Goal: Find specific page/section: Find specific page/section

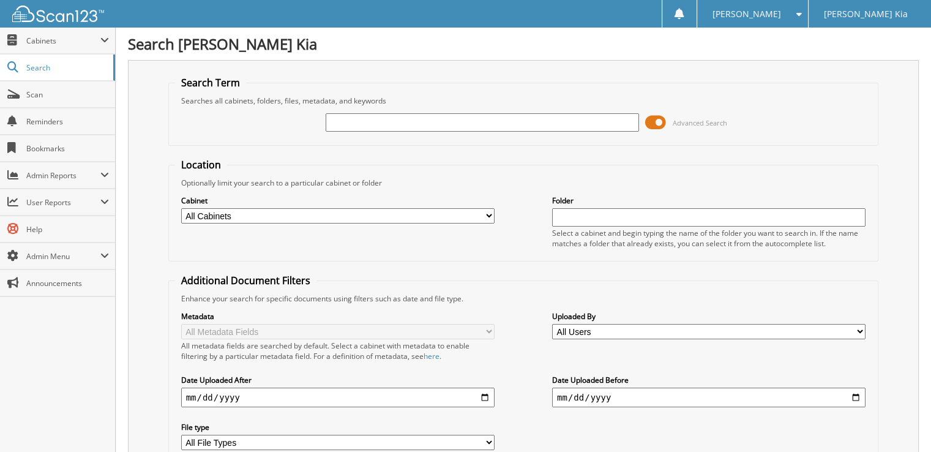
click at [570, 127] on input "text" at bounding box center [483, 122] width 314 height 18
click at [436, 116] on input "text" at bounding box center [483, 122] width 314 height 18
type input "199137"
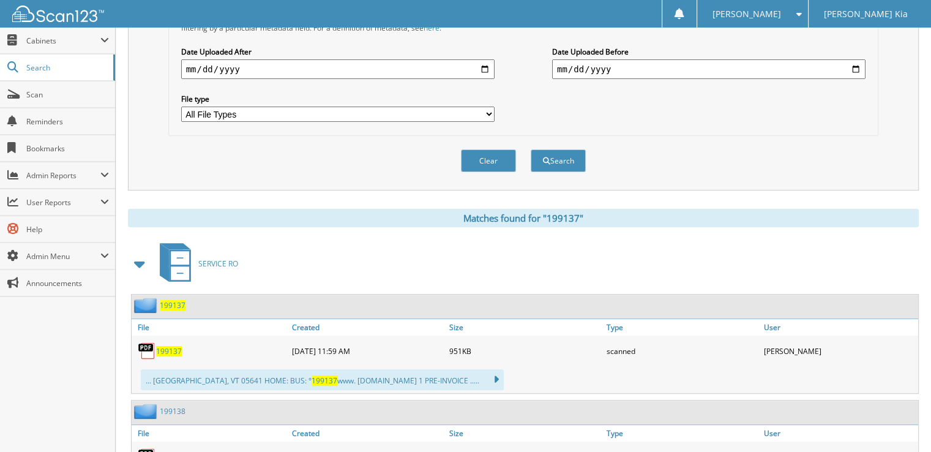
scroll to position [367, 0]
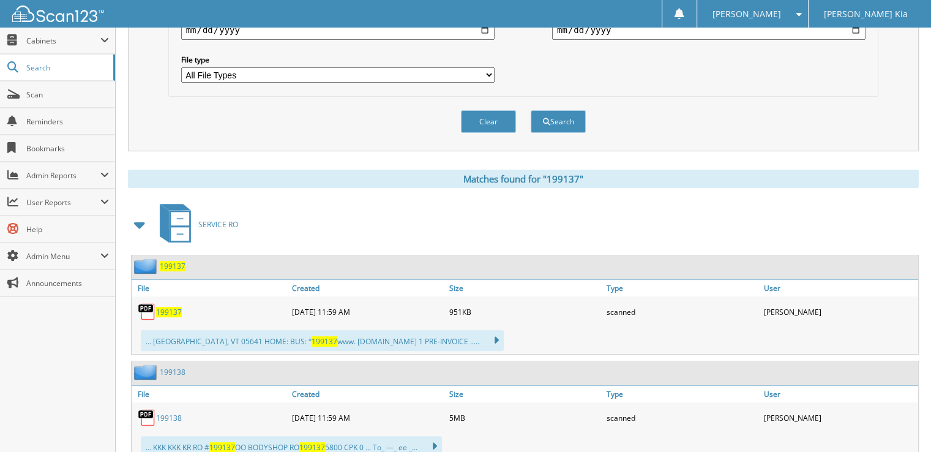
click at [173, 307] on span "199137" at bounding box center [169, 312] width 26 height 10
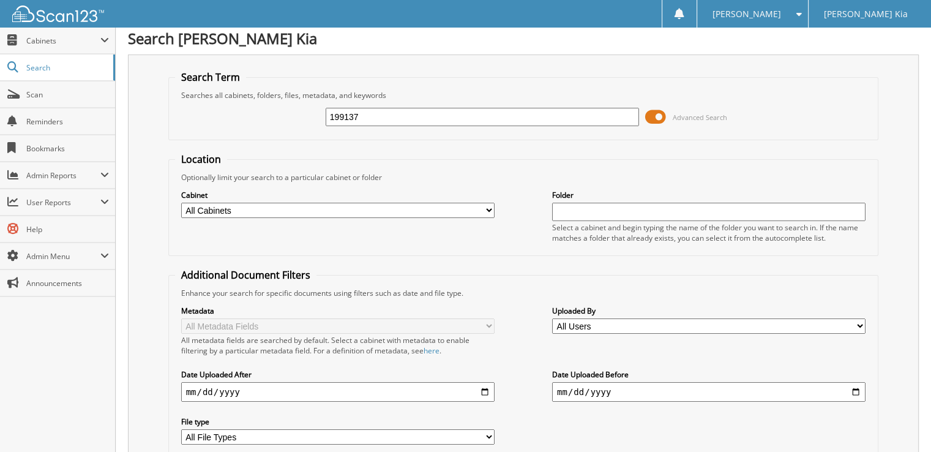
scroll to position [0, 0]
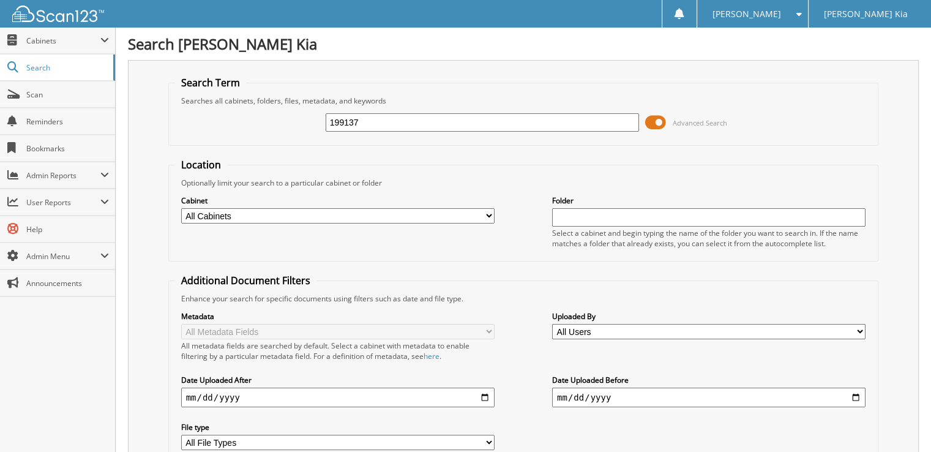
click at [380, 121] on input "199137" at bounding box center [483, 122] width 314 height 18
click at [380, 122] on input "199137" at bounding box center [483, 122] width 314 height 18
type input "150176"
click at [377, 115] on input "150176" at bounding box center [483, 122] width 314 height 18
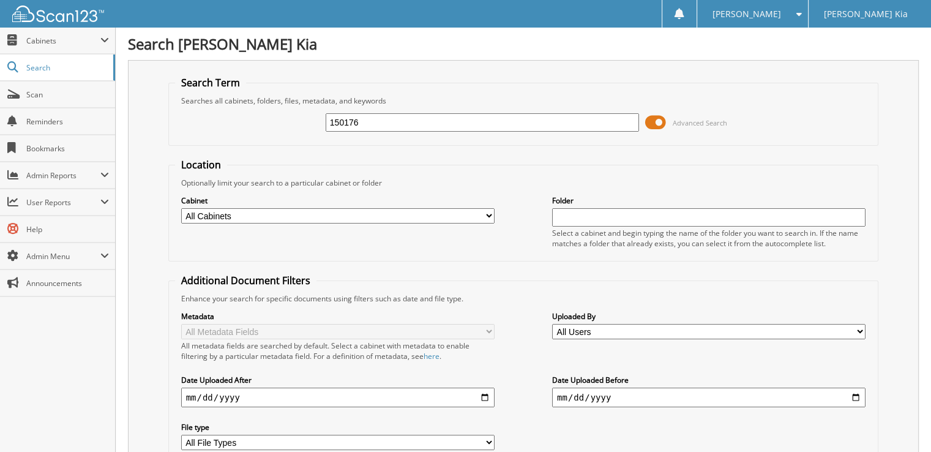
click at [377, 115] on input "150176" at bounding box center [483, 122] width 314 height 18
type input "199250"
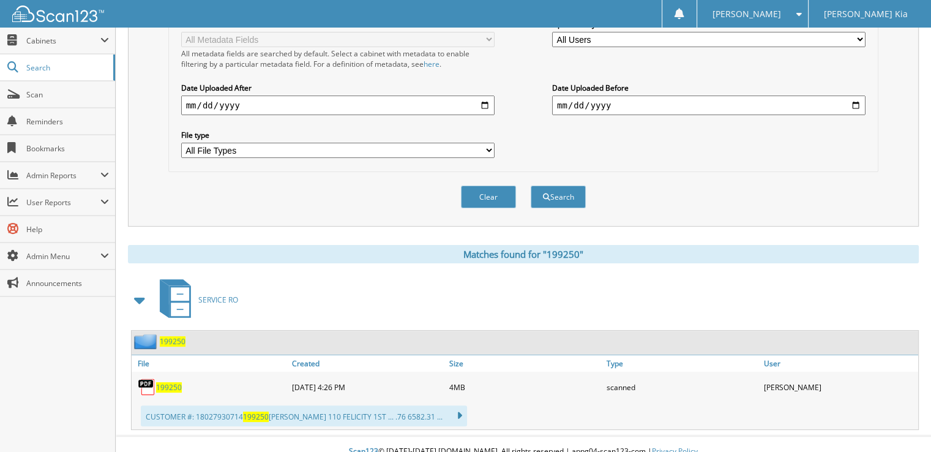
scroll to position [294, 0]
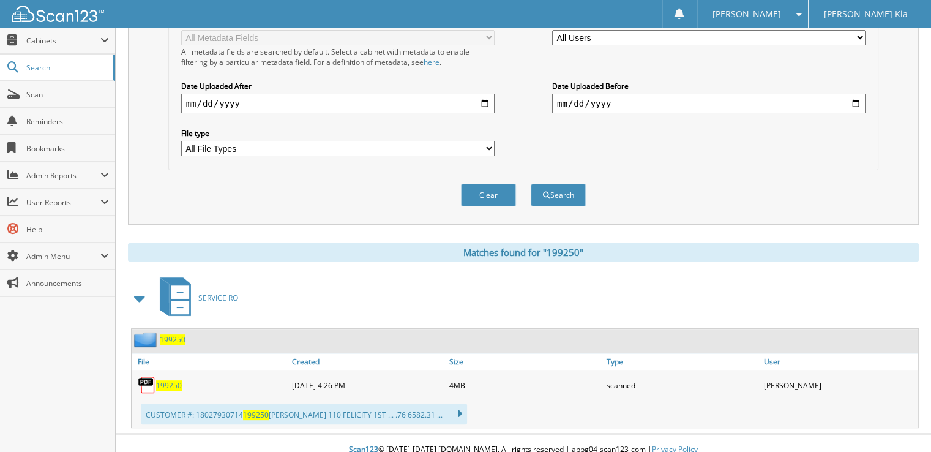
click at [171, 380] on span "199250" at bounding box center [169, 385] width 26 height 10
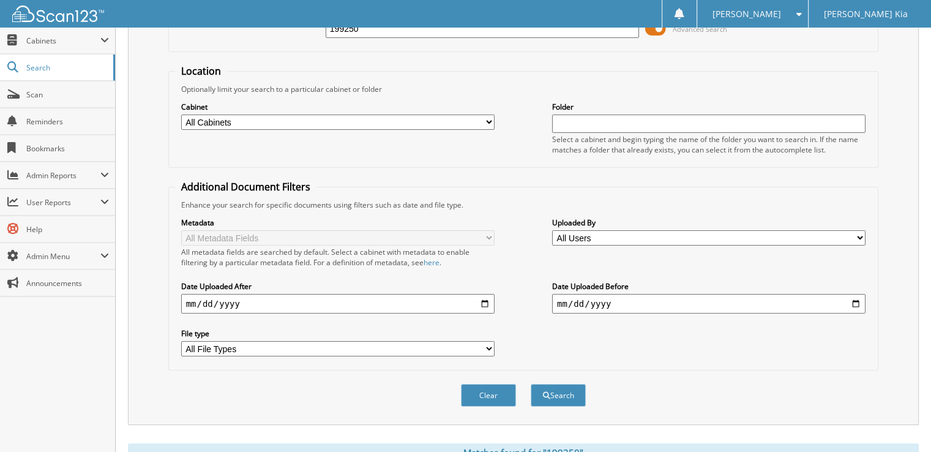
scroll to position [0, 0]
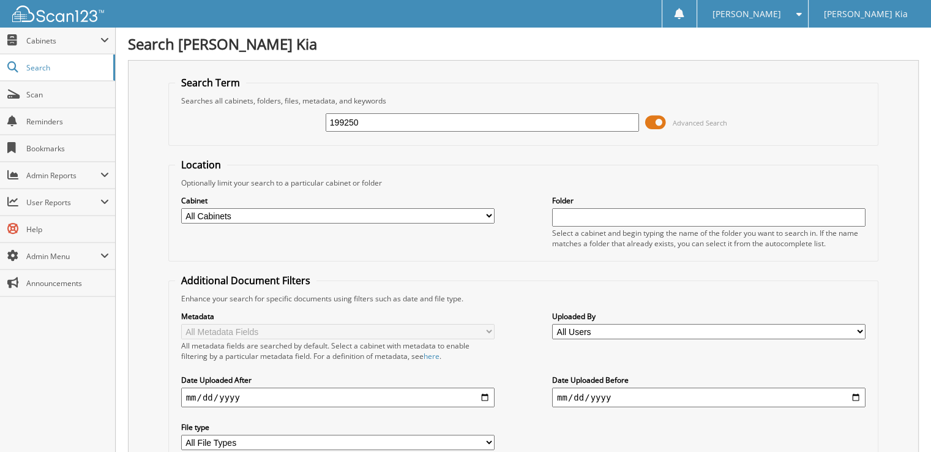
drag, startPoint x: 396, startPoint y: 122, endPoint x: 314, endPoint y: 133, distance: 82.7
click at [314, 133] on div "199250 Advanced Search" at bounding box center [524, 122] width 698 height 33
type input "199226"
click at [382, 120] on input "199226" at bounding box center [483, 122] width 314 height 18
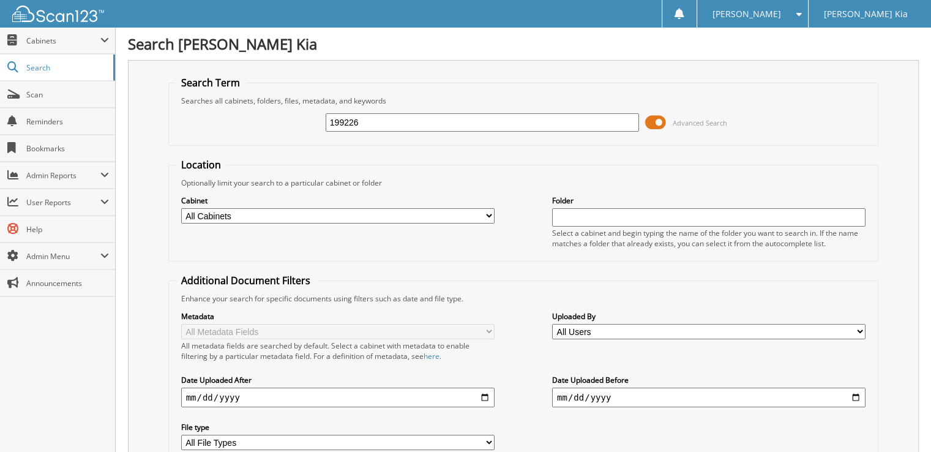
click at [382, 120] on input "199226" at bounding box center [483, 122] width 314 height 18
click at [358, 120] on input "199226" at bounding box center [483, 122] width 314 height 18
type input "199462"
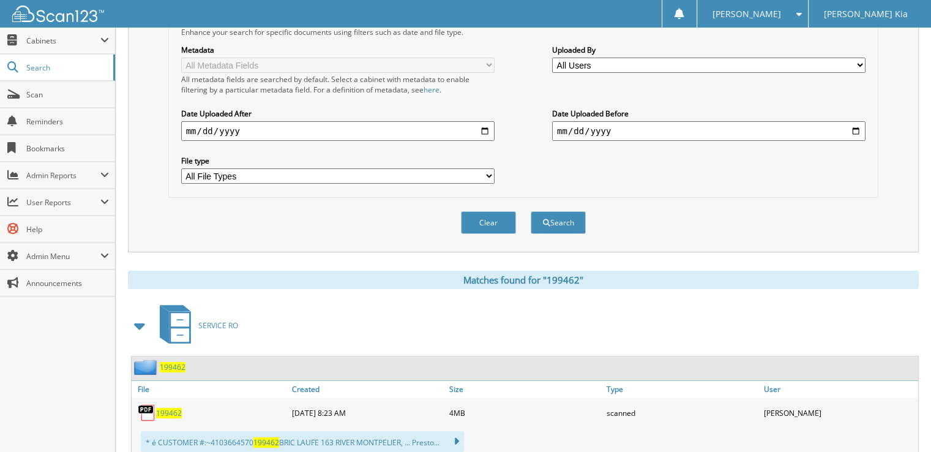
scroll to position [294, 0]
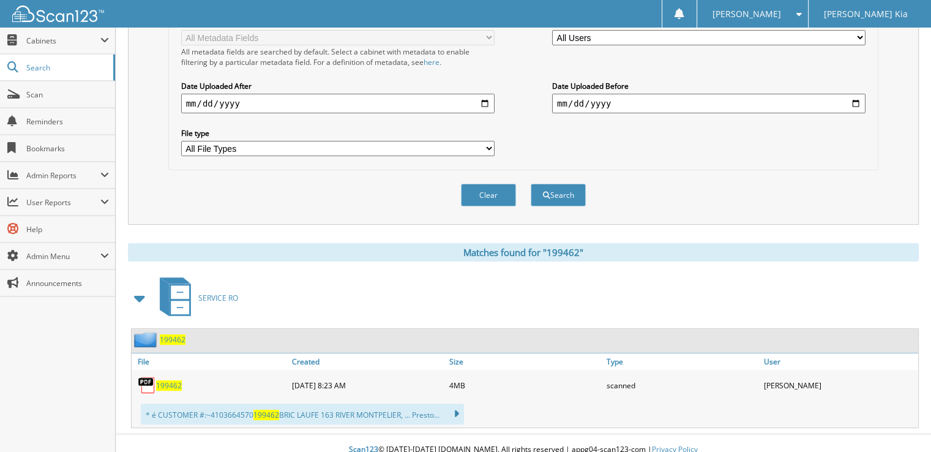
click at [171, 380] on span "199462" at bounding box center [169, 385] width 26 height 10
